Goal: Transaction & Acquisition: Purchase product/service

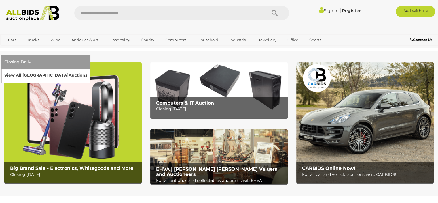
click at [87, 71] on link "View All Sydney Auctions" at bounding box center [45, 75] width 83 height 9
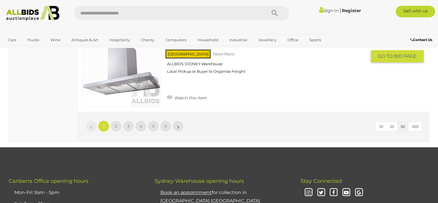
scroll to position [4495, 0]
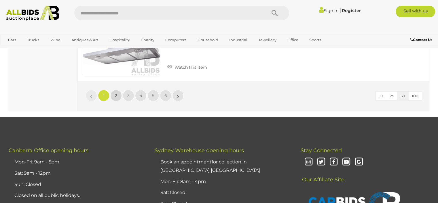
click at [117, 90] on link "2" at bounding box center [116, 96] width 12 height 12
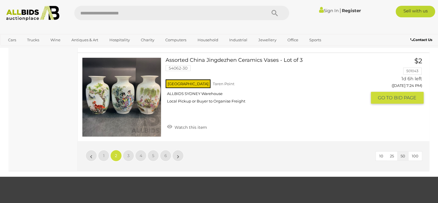
scroll to position [4436, 0]
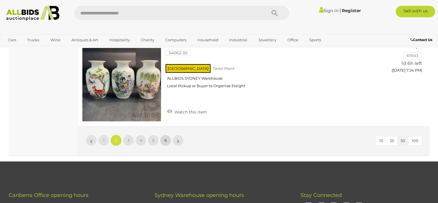
click at [167, 137] on span "6" at bounding box center [166, 139] width 3 height 5
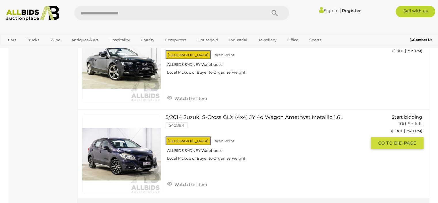
scroll to position [1642, 0]
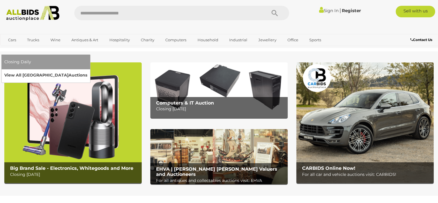
click at [87, 71] on link "View All Sydney Auctions" at bounding box center [45, 75] width 83 height 9
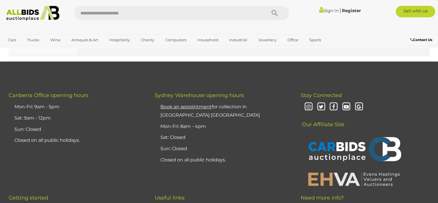
scroll to position [4492, 0]
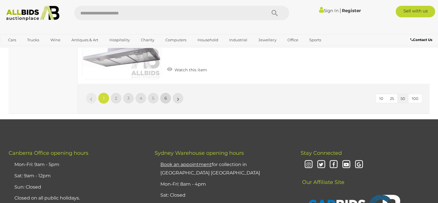
click at [164, 92] on link "6" at bounding box center [166, 98] width 12 height 12
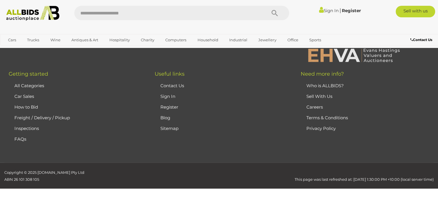
scroll to position [28, 0]
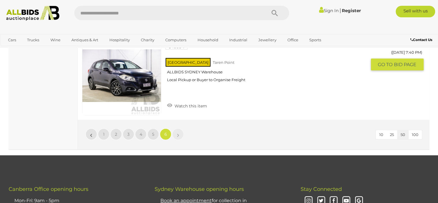
scroll to position [1699, 0]
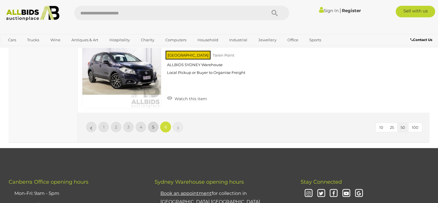
click at [150, 123] on link "5" at bounding box center [154, 127] width 12 height 12
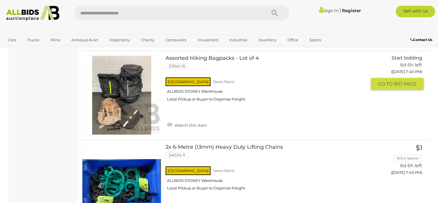
scroll to position [4408, 0]
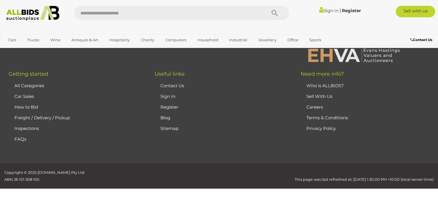
scroll to position [28, 0]
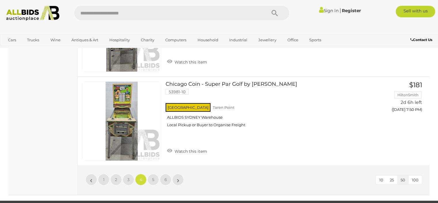
scroll to position [4408, 0]
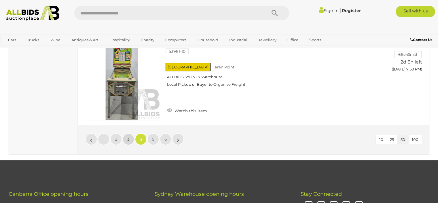
click at [130, 133] on link "3" at bounding box center [129, 139] width 12 height 12
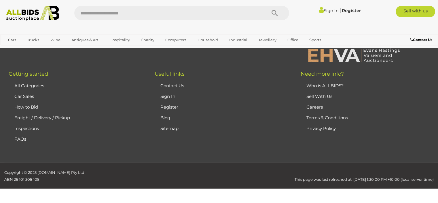
scroll to position [28, 0]
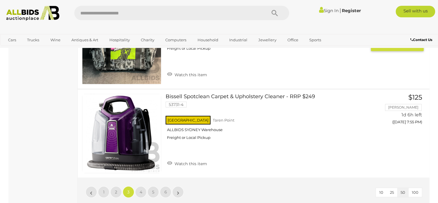
scroll to position [4379, 0]
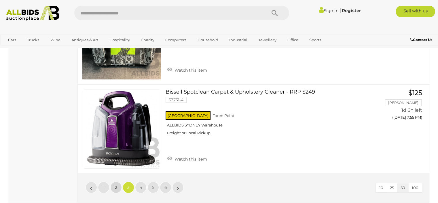
click at [114, 181] on link "2" at bounding box center [116, 187] width 12 height 12
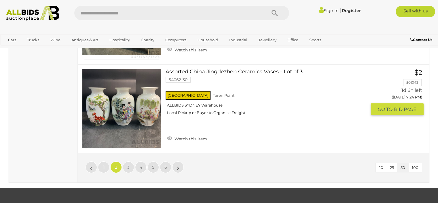
scroll to position [4436, 0]
